Goal: Navigation & Orientation: Locate item on page

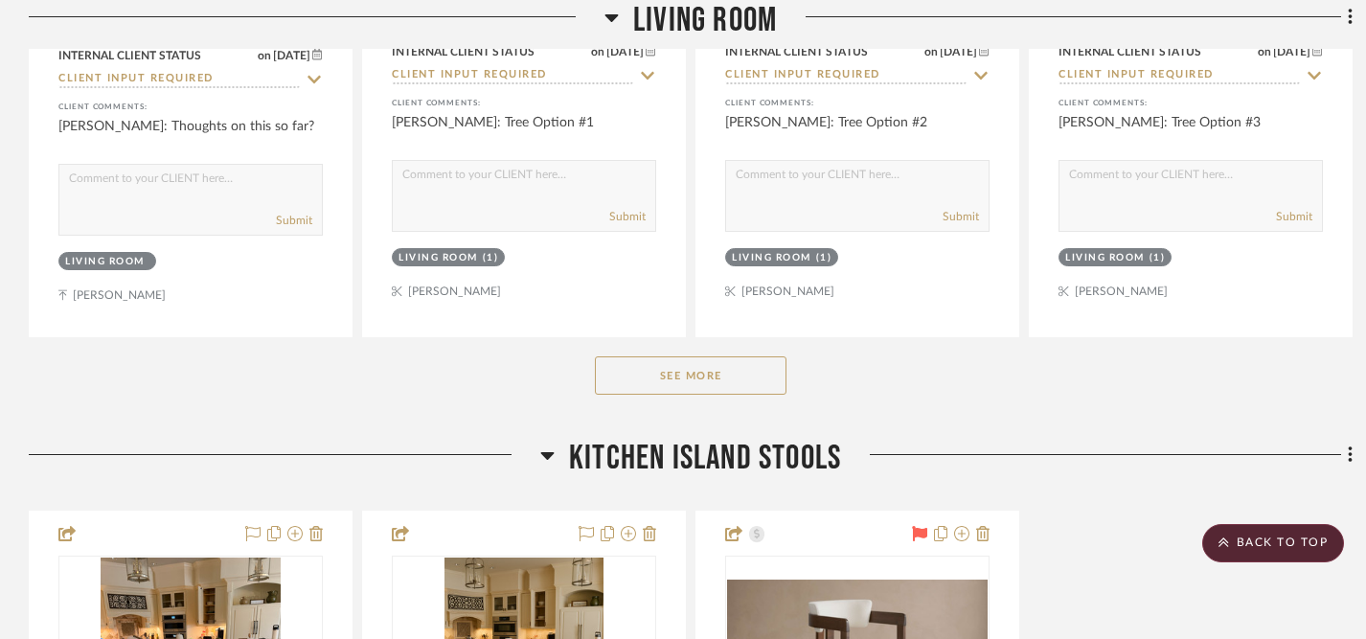
scroll to position [1088, 0]
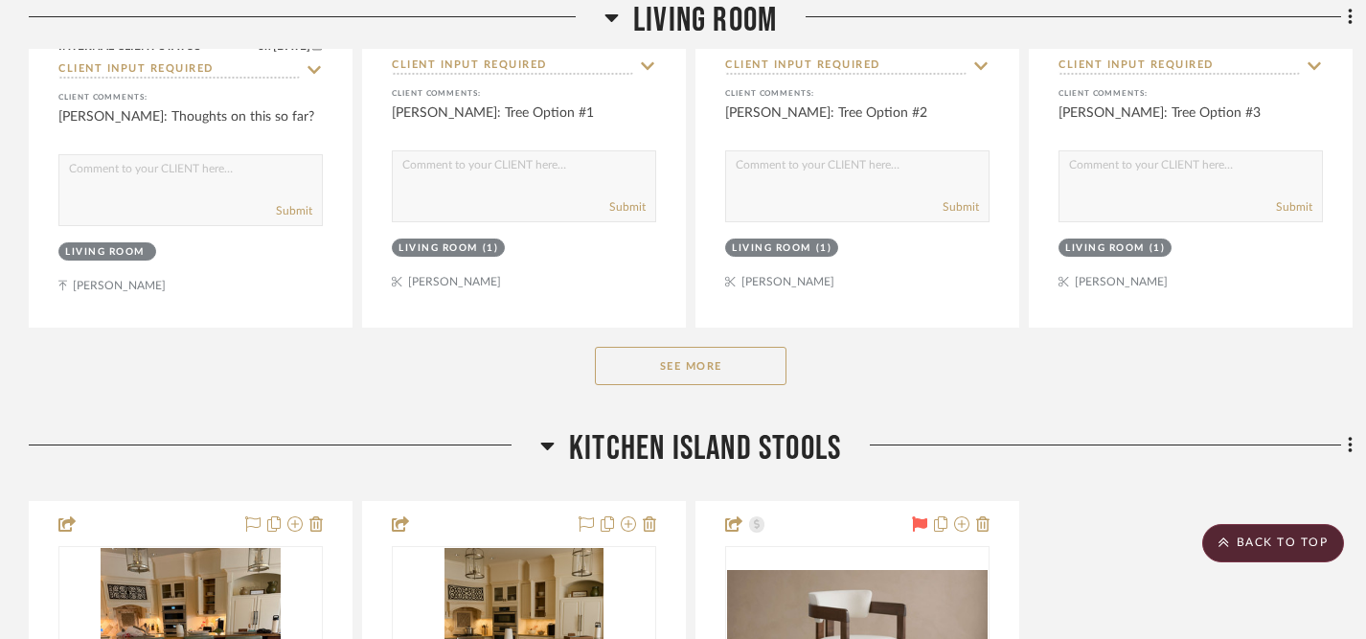
click at [704, 347] on button "See More" at bounding box center [691, 366] width 192 height 38
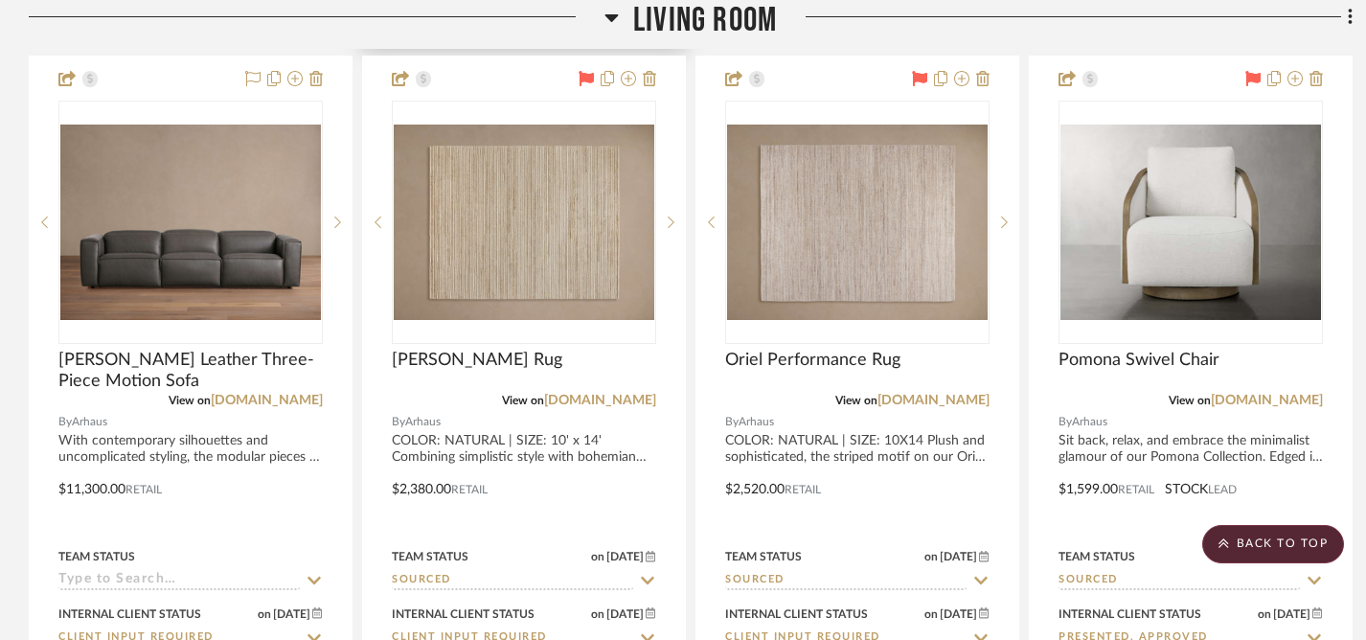
scroll to position [3078, 0]
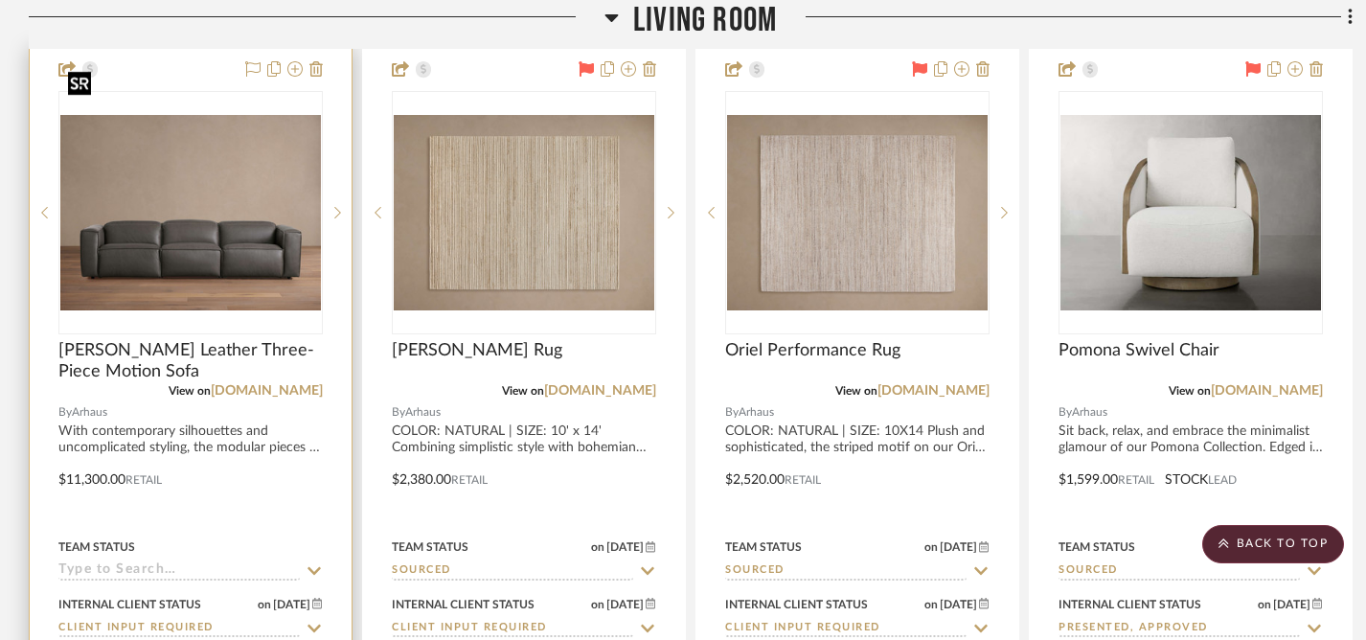
click at [186, 173] on img "0" at bounding box center [190, 212] width 261 height 195
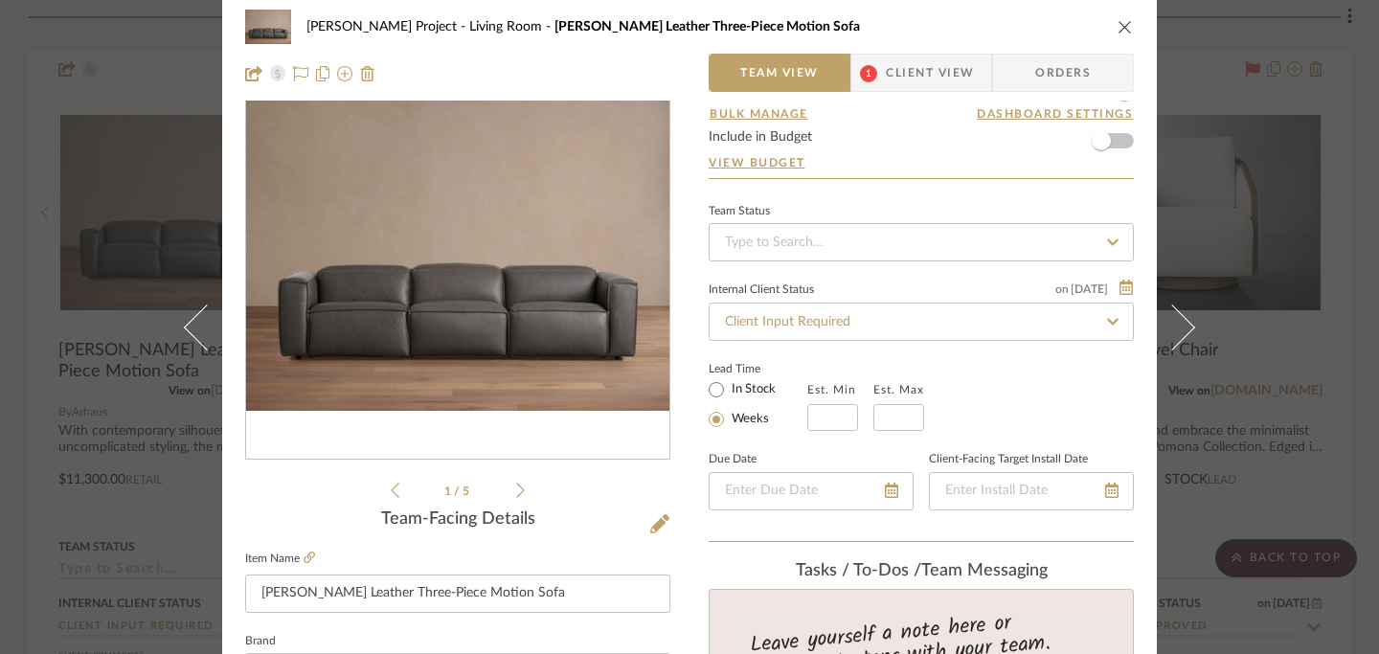
scroll to position [0, 0]
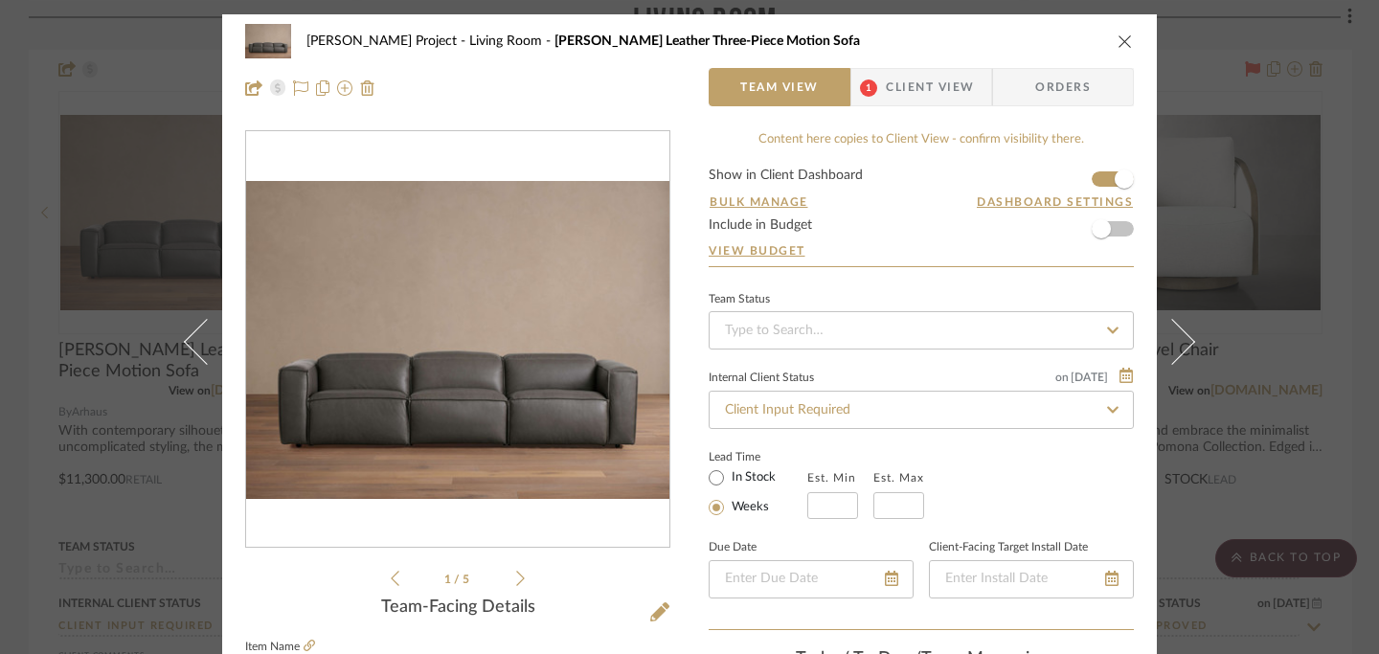
click at [1125, 41] on icon "close" at bounding box center [1125, 41] width 15 height 15
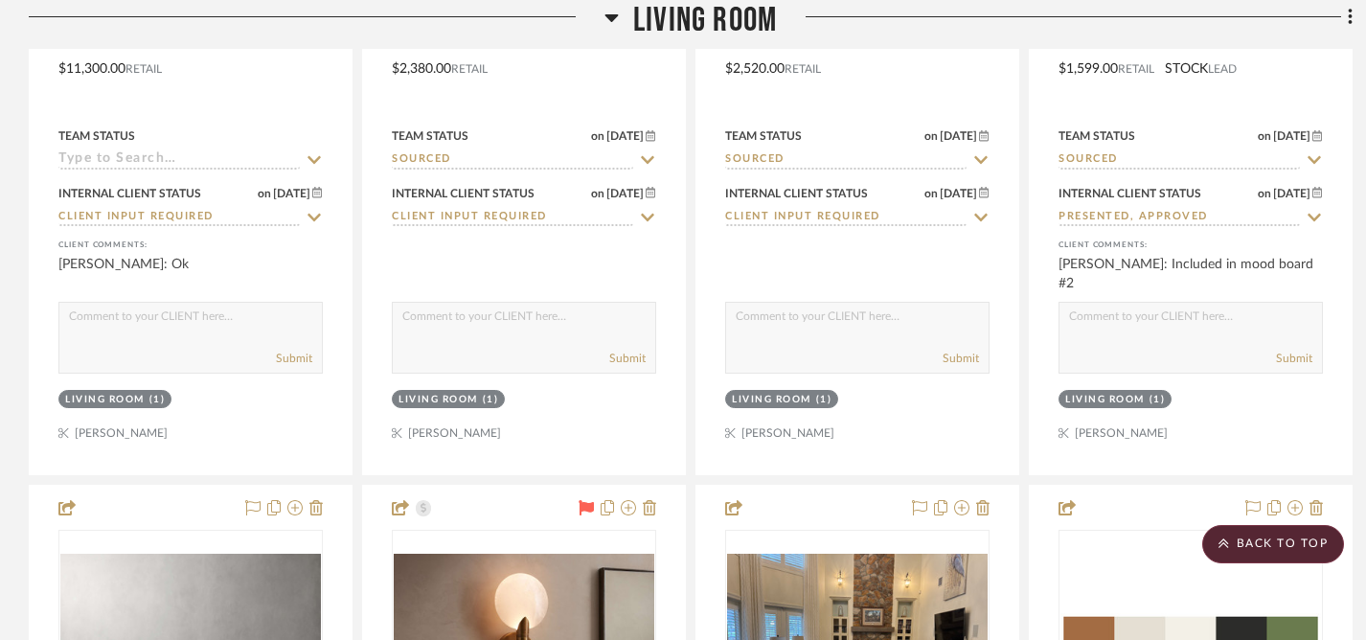
scroll to position [3828, 0]
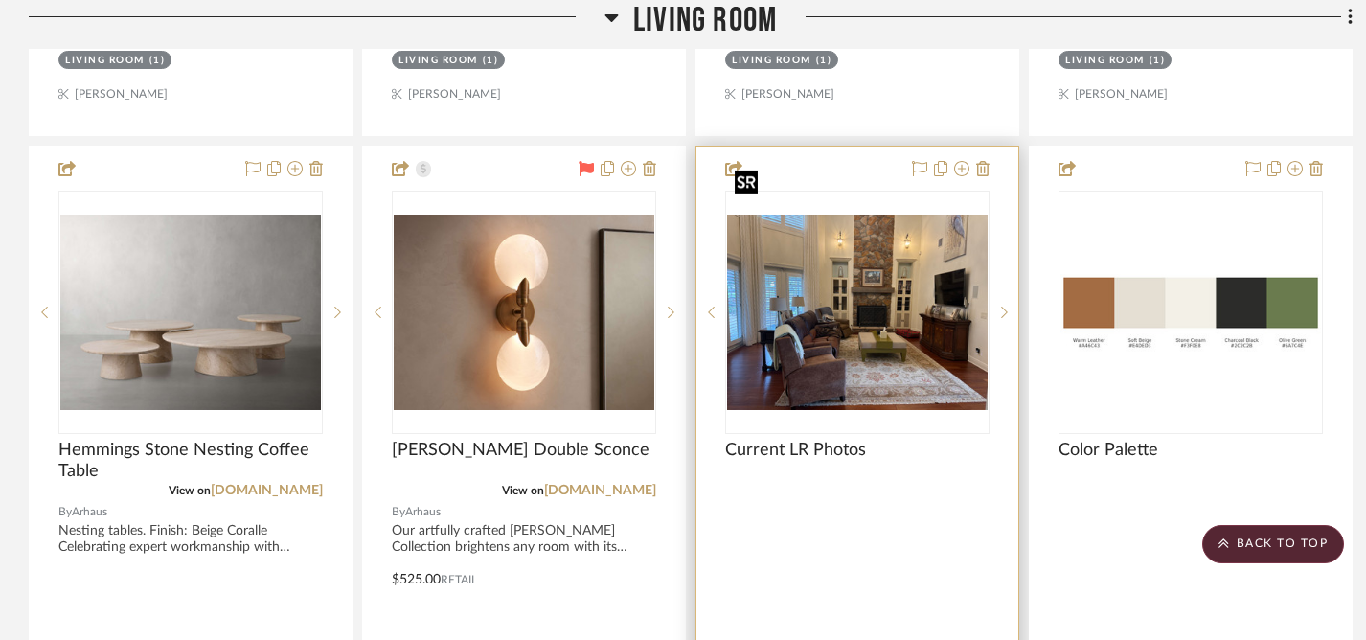
click at [870, 256] on img "0" at bounding box center [857, 312] width 261 height 195
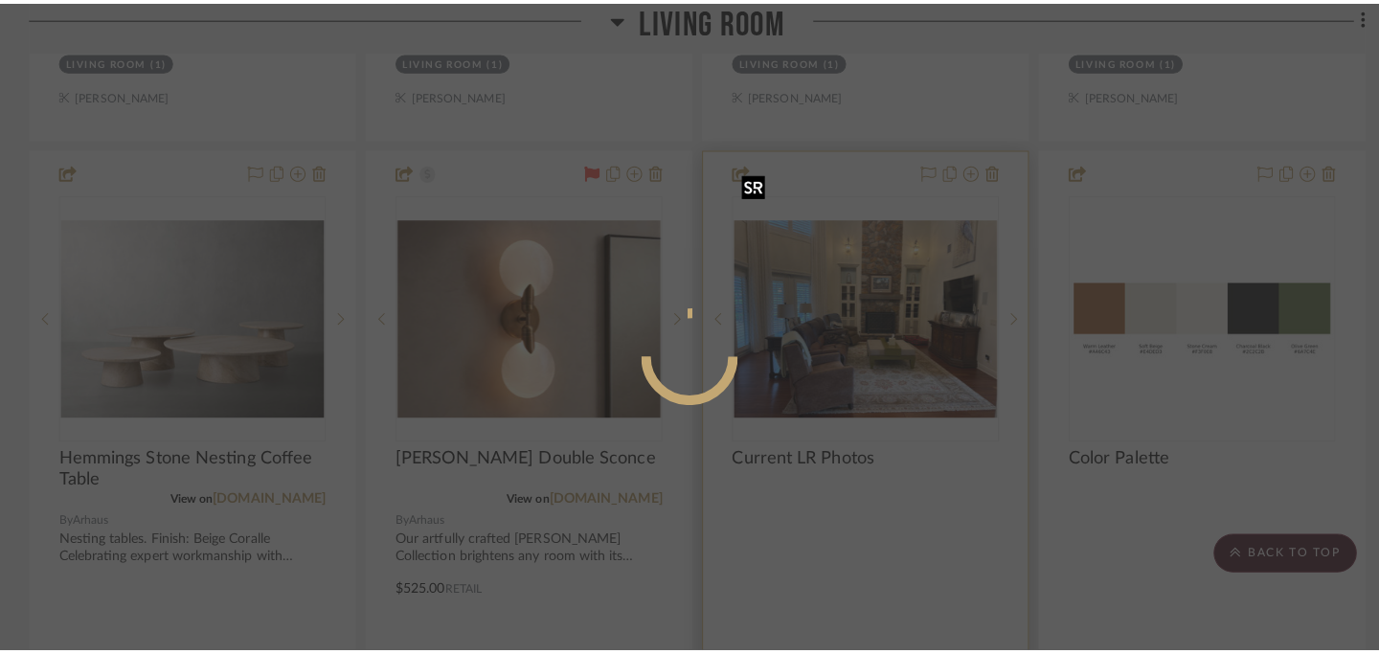
scroll to position [0, 0]
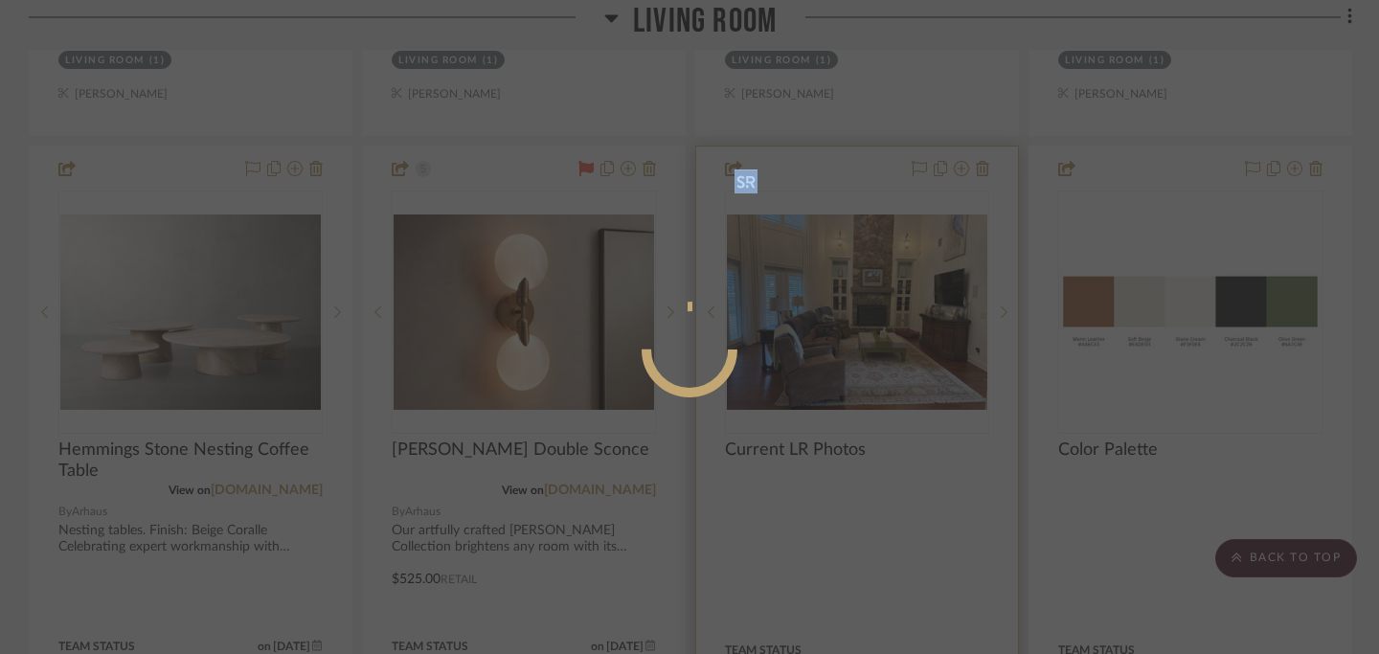
click at [870, 256] on div at bounding box center [689, 327] width 1379 height 654
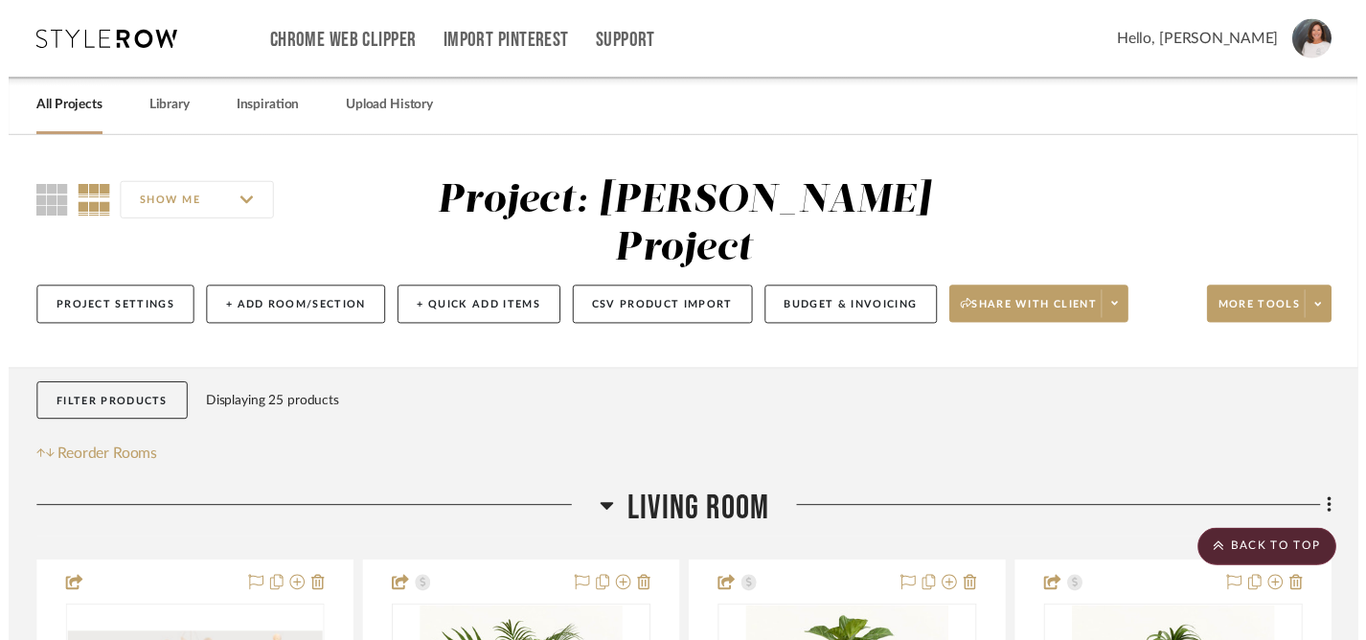
scroll to position [3828, 0]
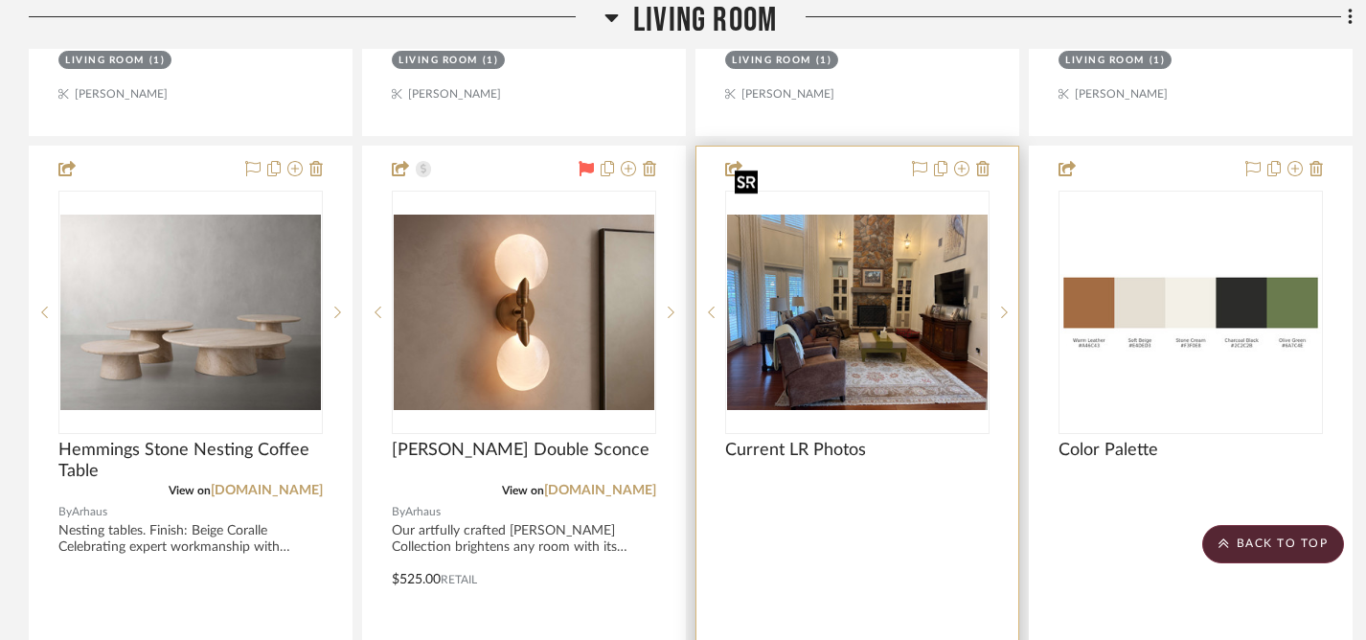
click at [870, 256] on img "0" at bounding box center [857, 312] width 261 height 195
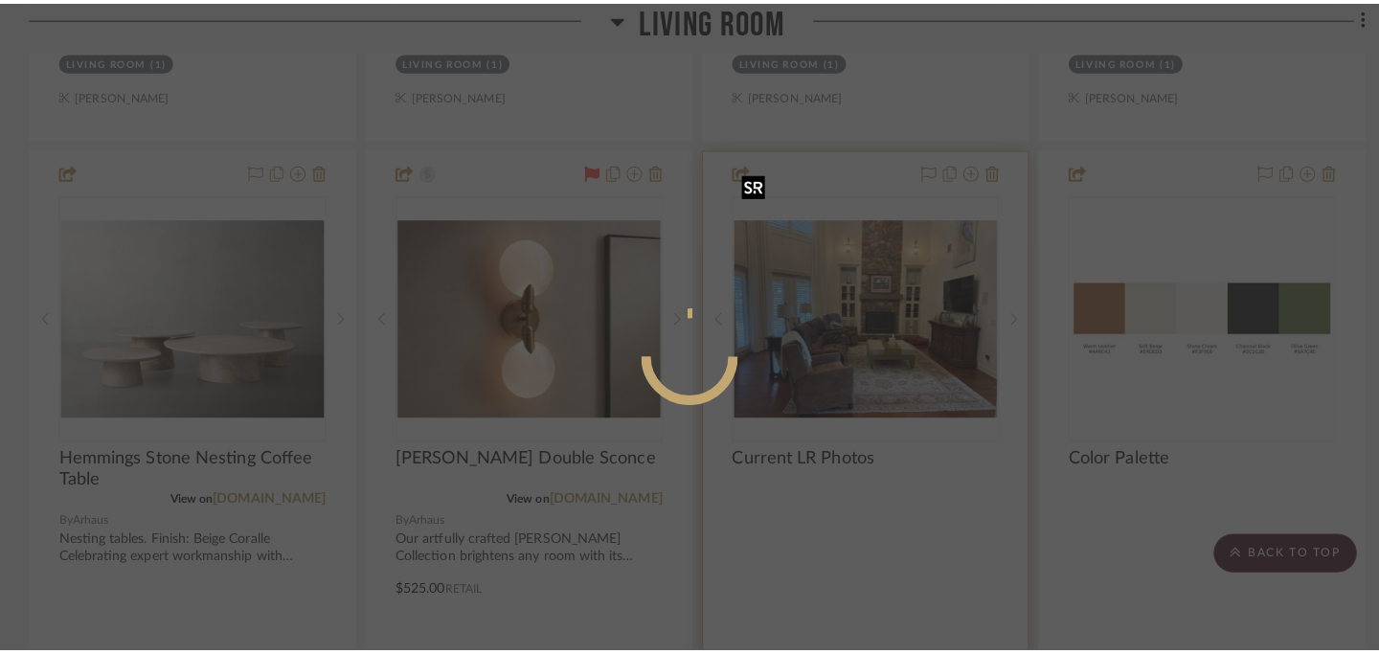
scroll to position [0, 0]
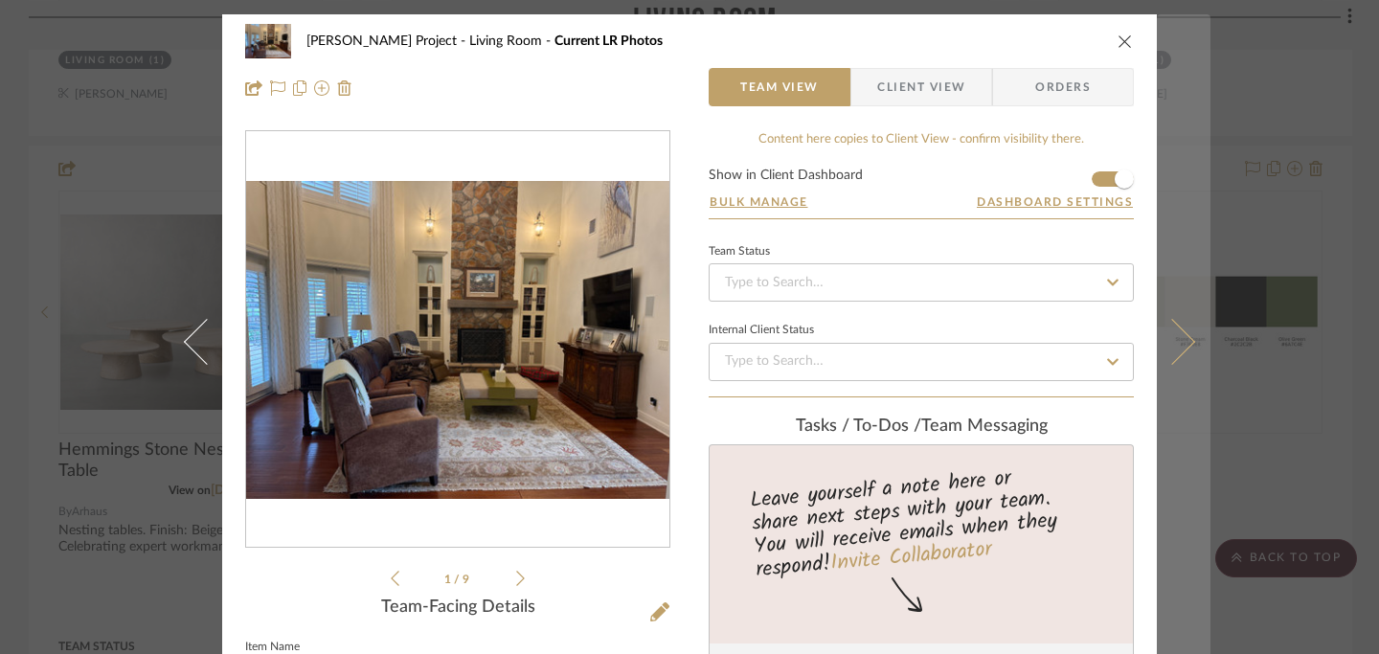
click at [1178, 344] on icon at bounding box center [1172, 341] width 46 height 46
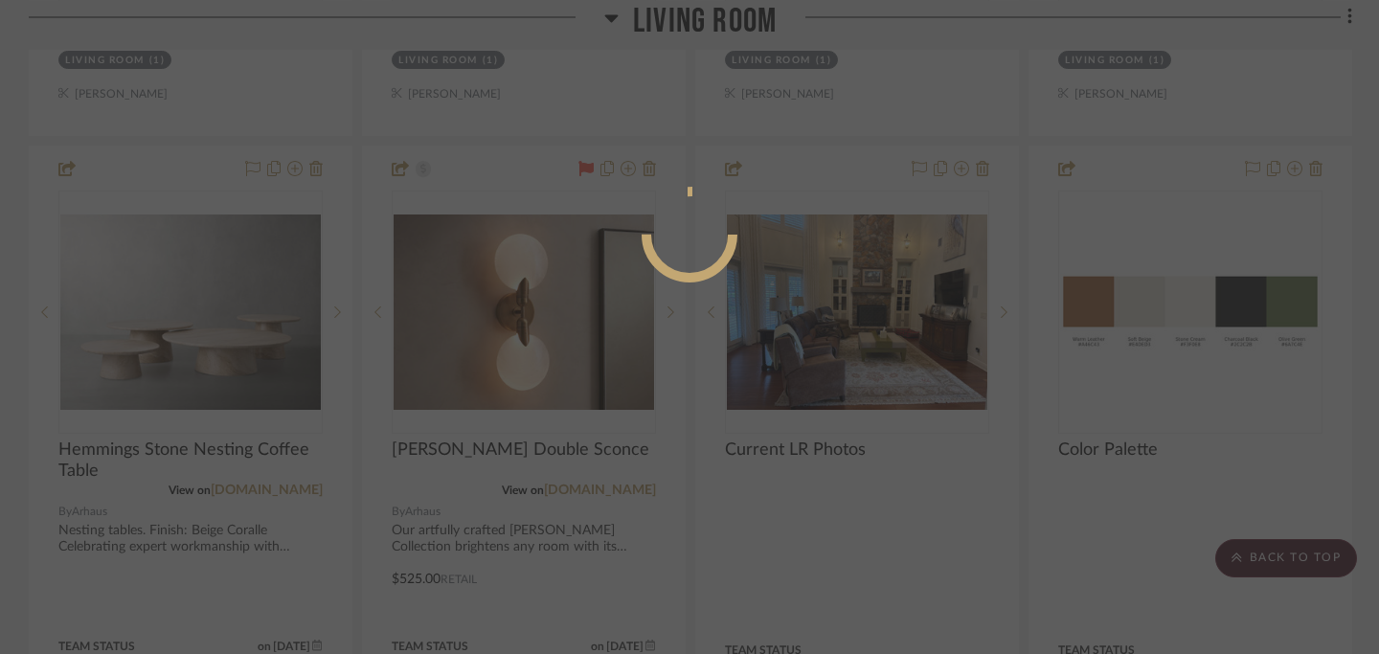
scroll to position [185, 0]
